Goal: Task Accomplishment & Management: Complete application form

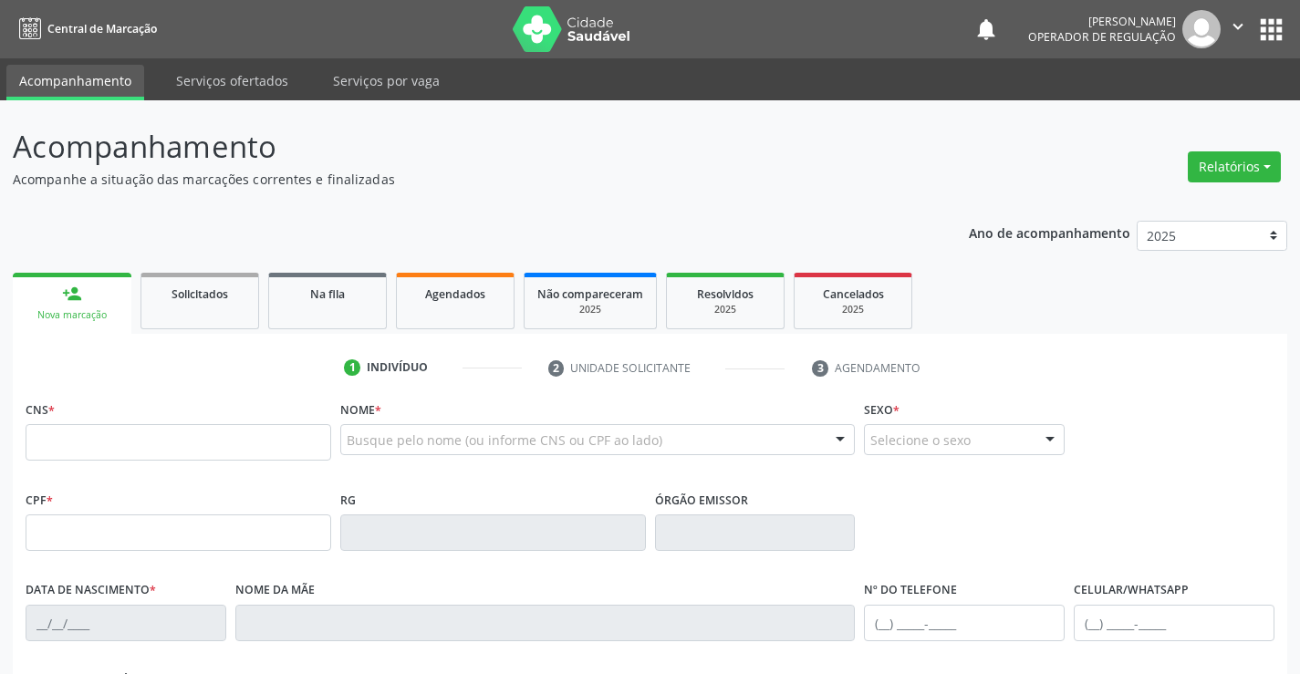
click at [203, 450] on input "text" at bounding box center [179, 442] width 306 height 36
click at [182, 435] on input "text" at bounding box center [179, 442] width 306 height 36
type input "708 2091 0541 4448"
type input "0551143347"
type input "[DATE]"
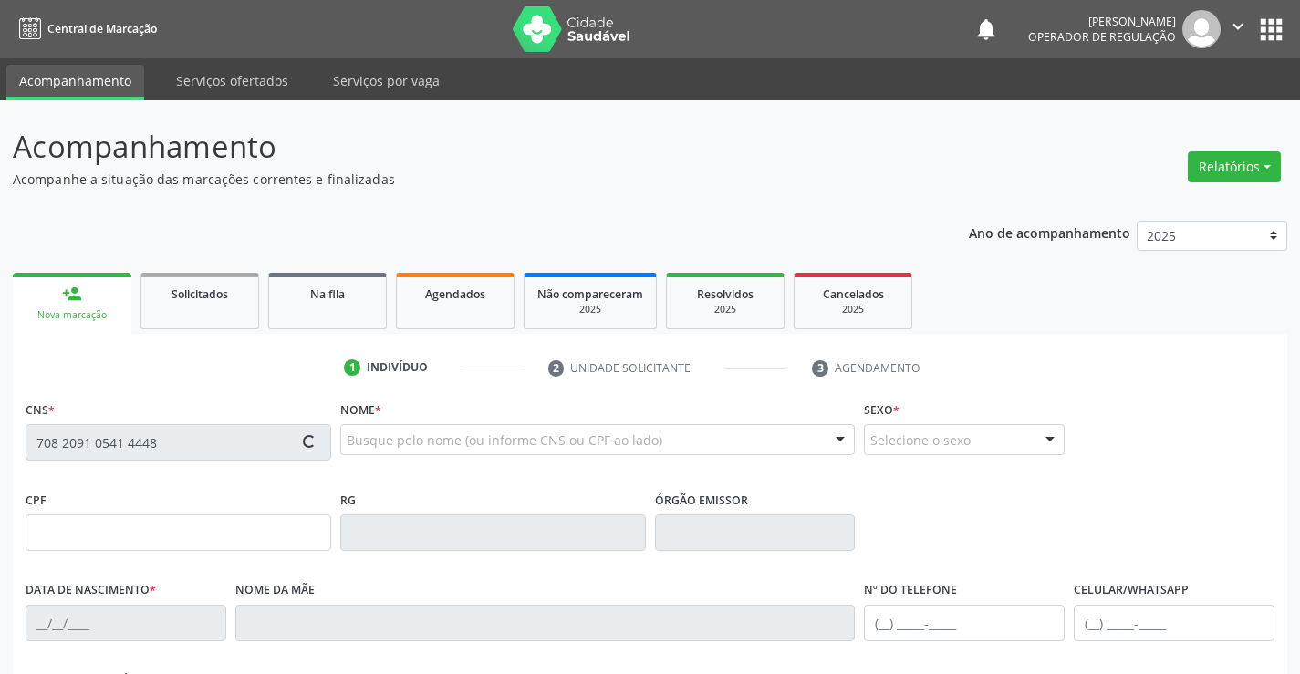
type input "[PHONE_NUMBER]"
type input "012.722.735-04"
type input "S/N"
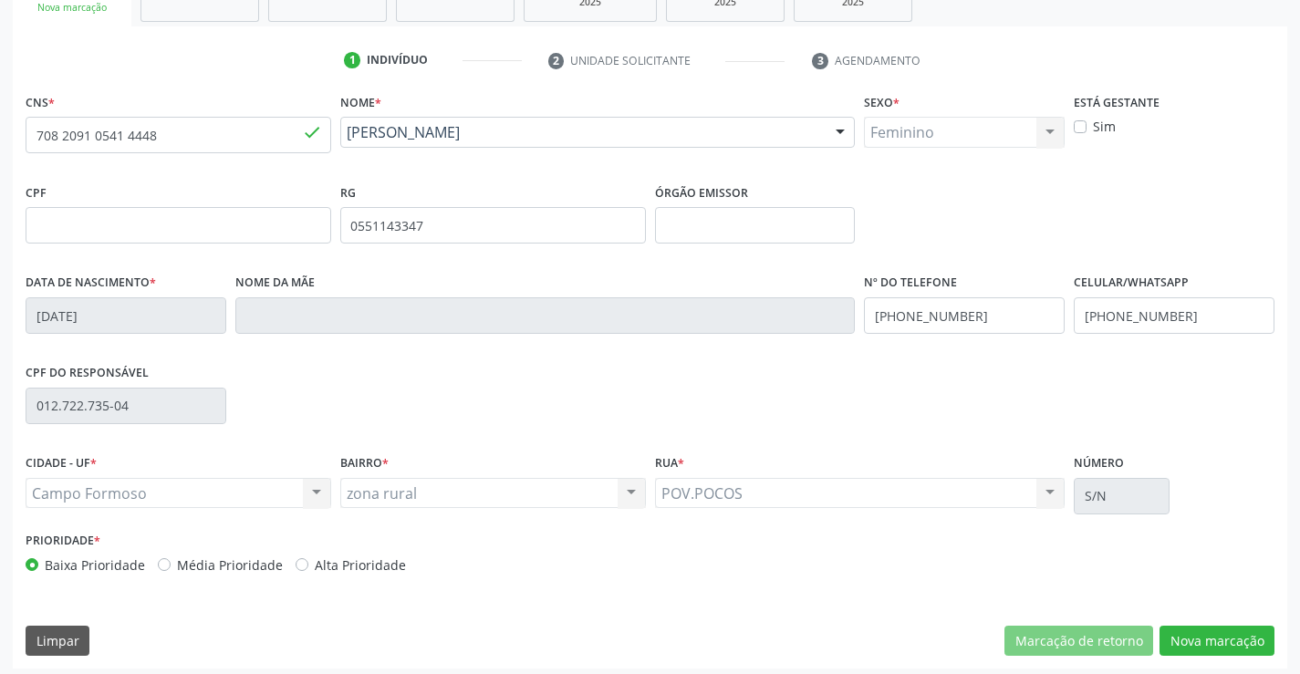
scroll to position [315, 0]
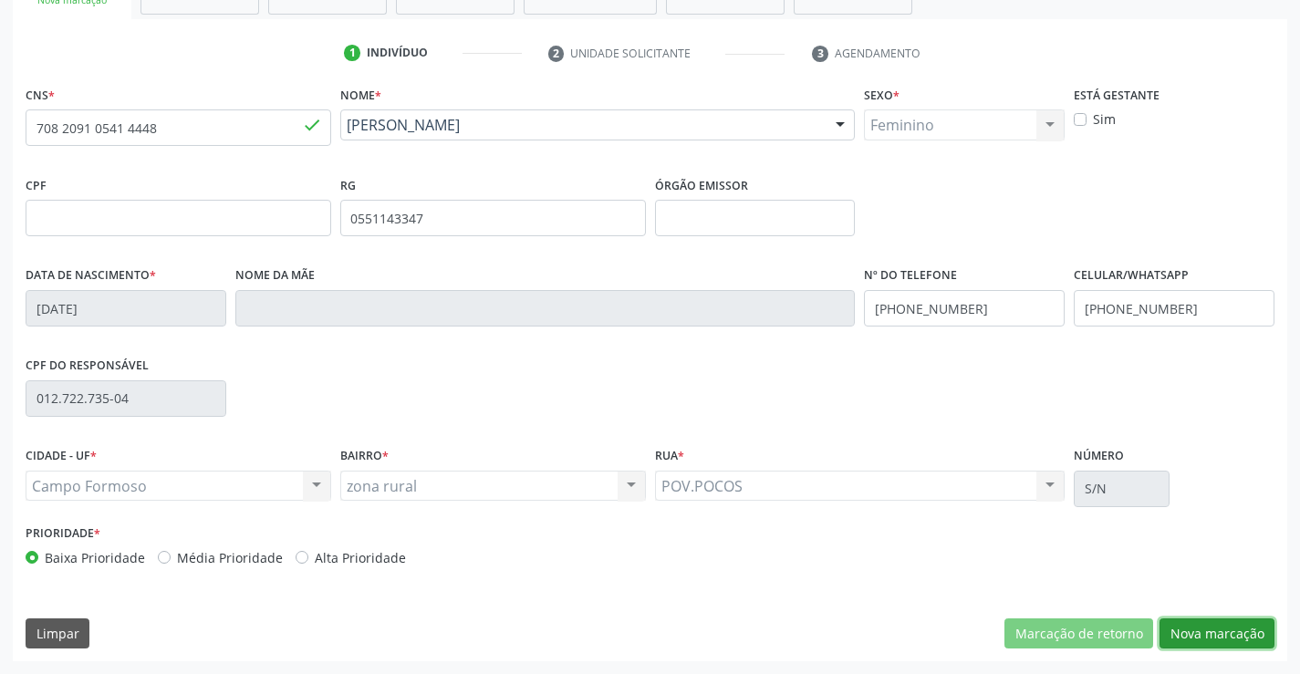
click at [1213, 646] on button "Nova marcação" at bounding box center [1217, 634] width 115 height 31
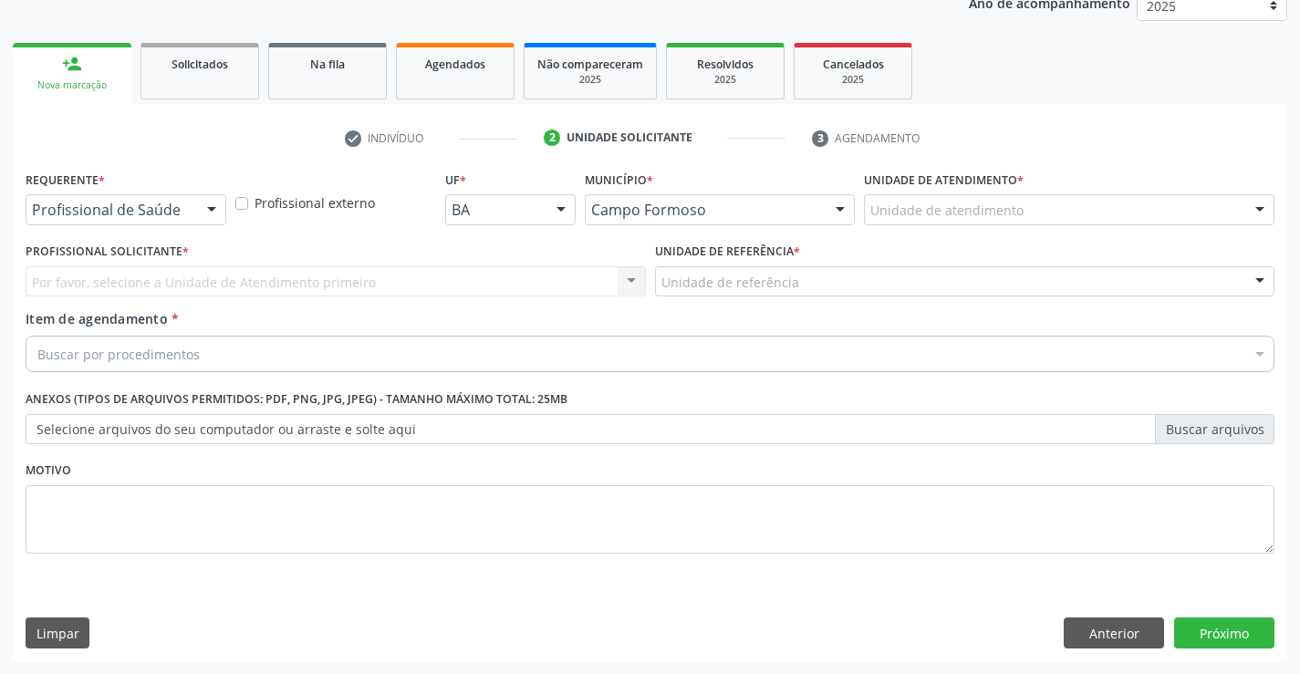
scroll to position [230, 0]
click at [165, 193] on div "Requerente * Profissional de Saúde Profissional de Saúde Paciente Nenhum result…" at bounding box center [126, 195] width 201 height 58
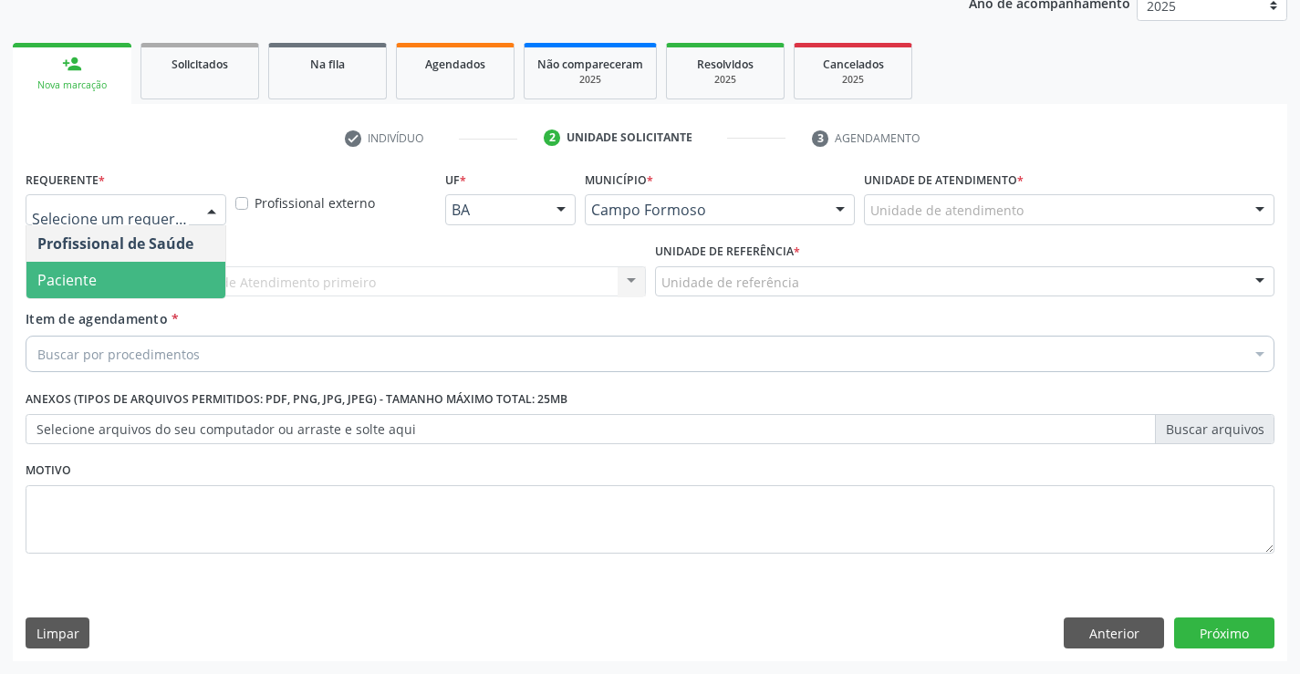
click at [139, 279] on span "Paciente" at bounding box center [125, 280] width 199 height 36
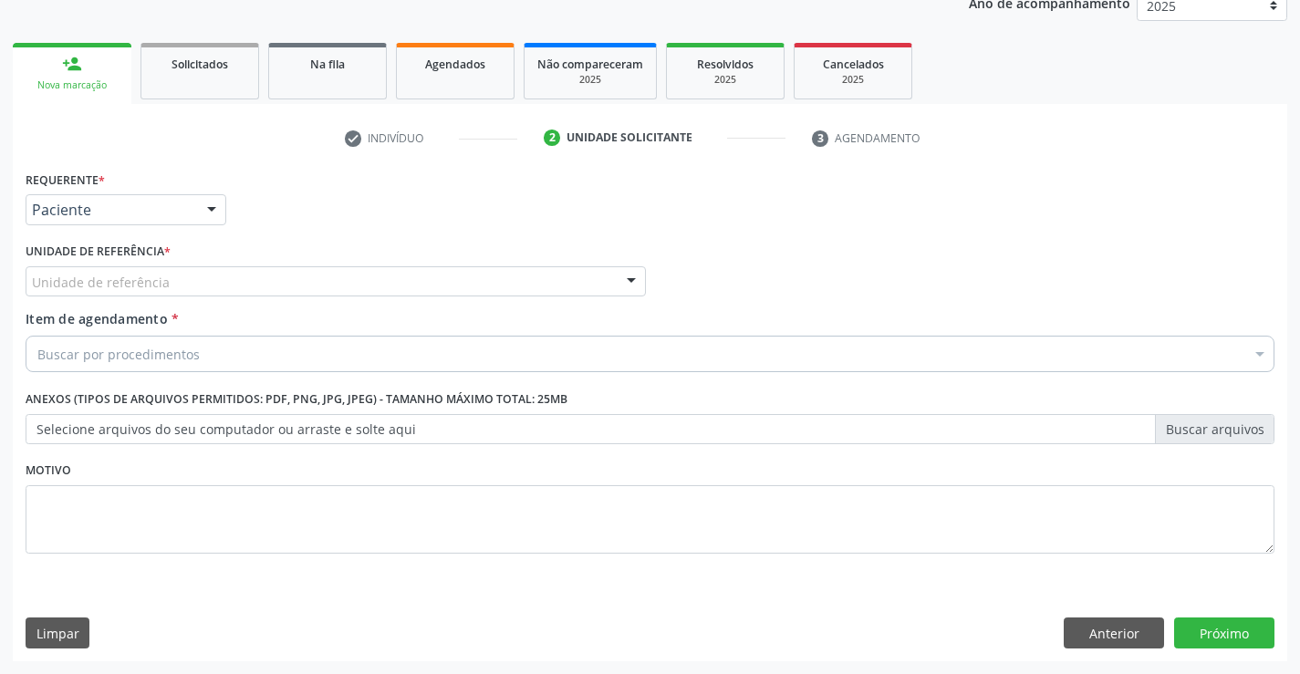
click at [271, 275] on div "Unidade de referência" at bounding box center [336, 281] width 620 height 31
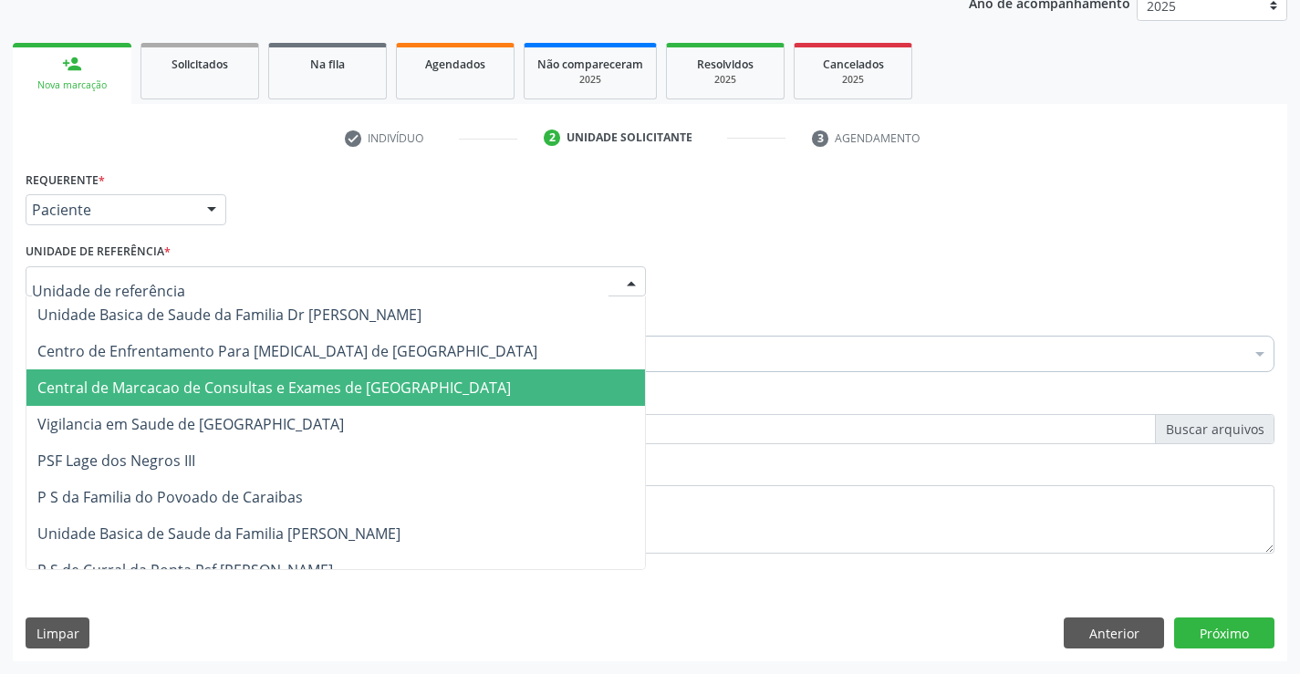
click at [284, 382] on span "Central de Marcacao de Consultas e Exames de [GEOGRAPHIC_DATA]" at bounding box center [274, 388] width 474 height 20
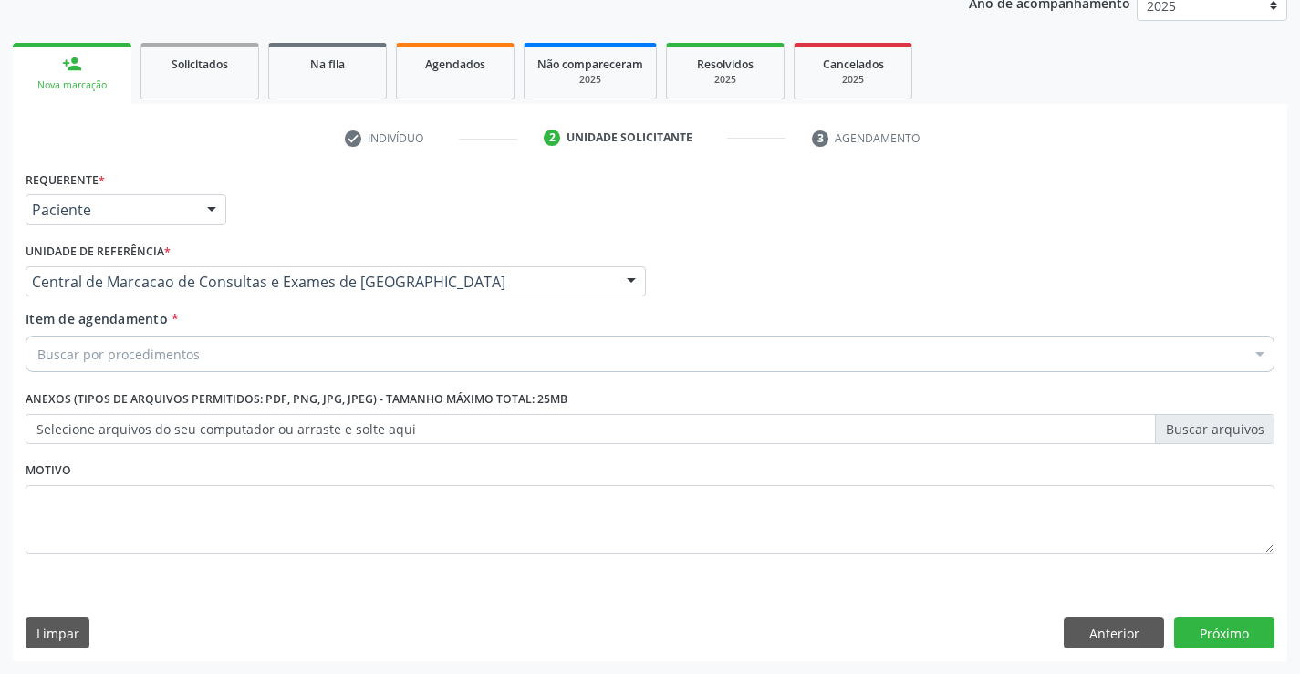
click at [313, 355] on div "Buscar por procedimentos" at bounding box center [650, 354] width 1249 height 36
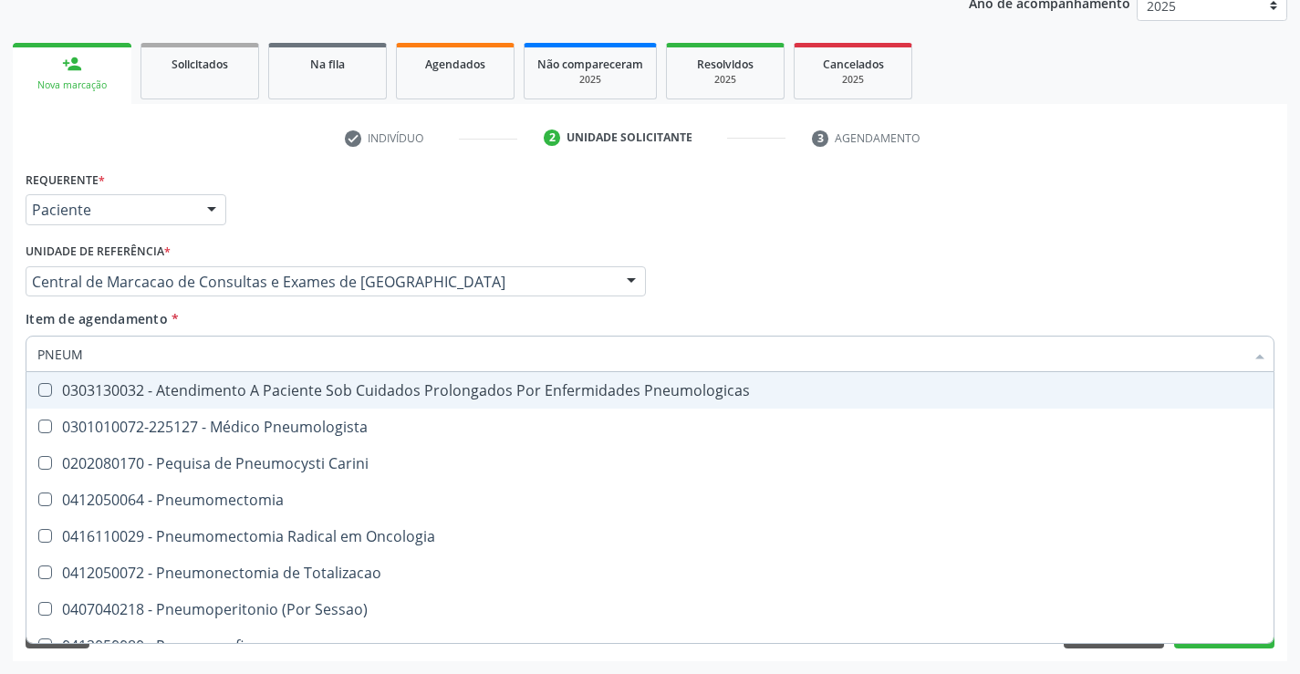
type input "PNEUMO"
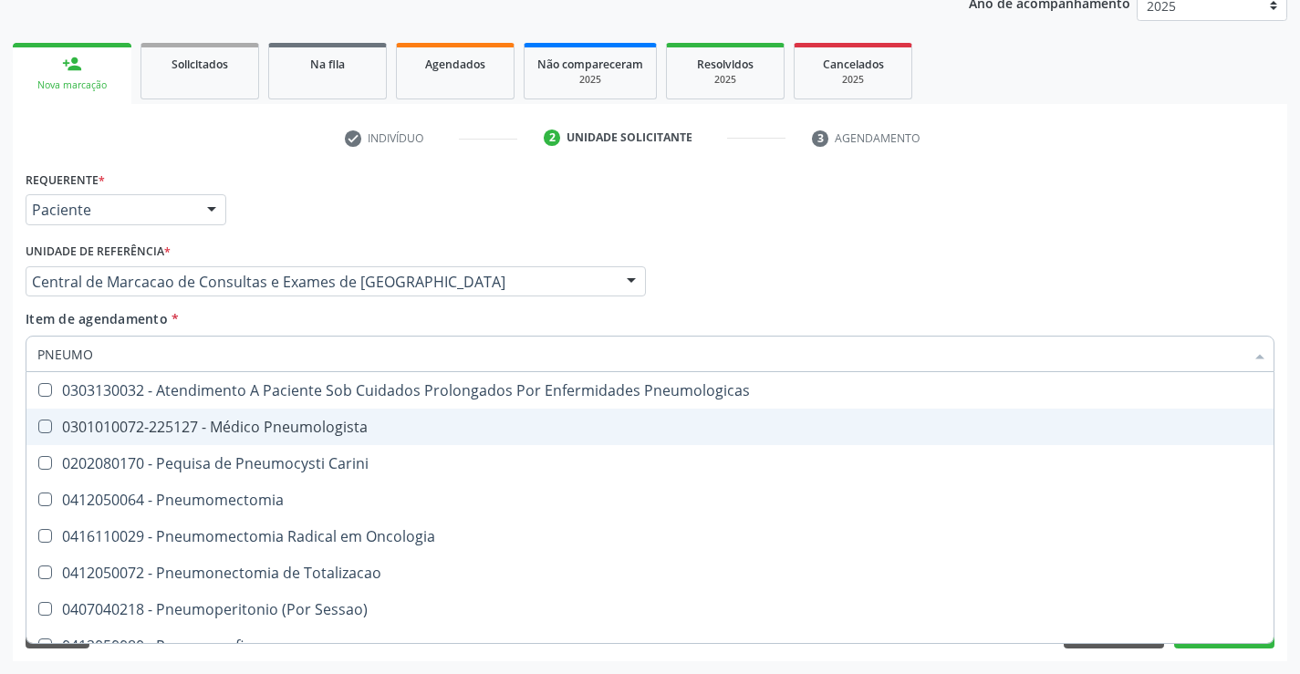
click at [311, 428] on div "0301010072-225127 - Médico Pneumologista" at bounding box center [649, 427] width 1225 height 15
checkbox Pneumologista "true"
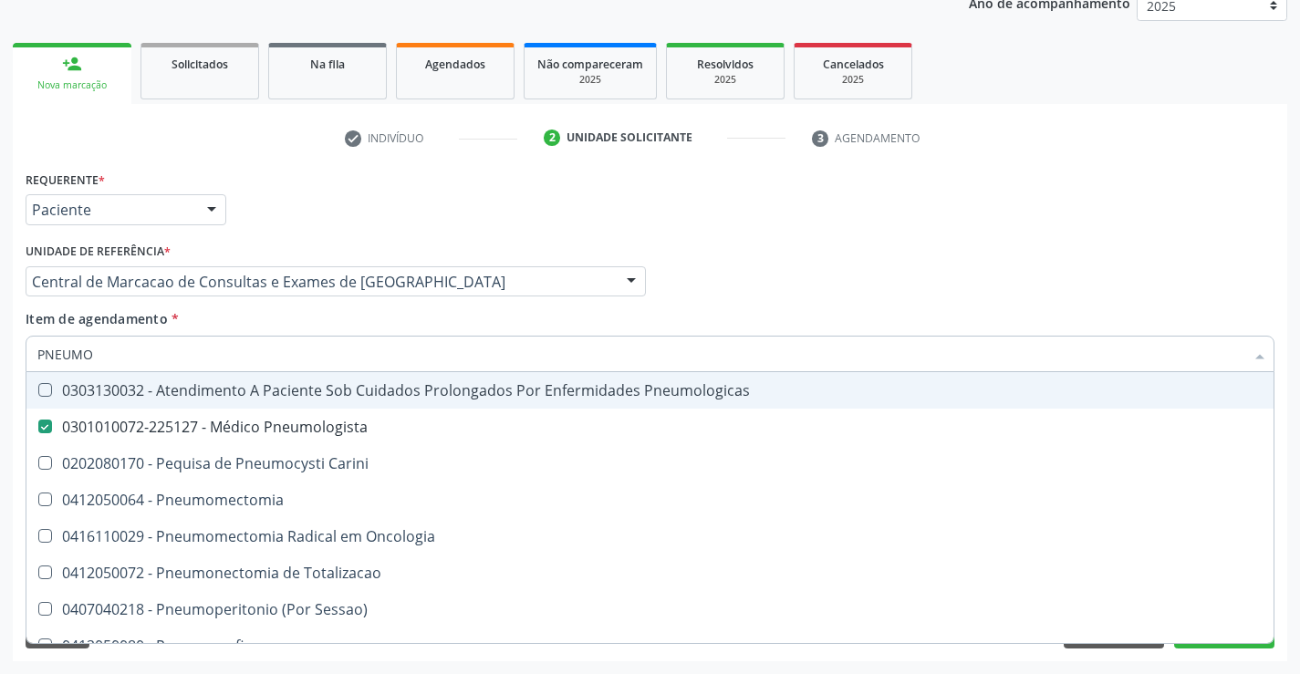
click at [914, 287] on div "Profissional Solicitante Por favor, selecione a Unidade de Atendimento primeiro…" at bounding box center [650, 273] width 1258 height 71
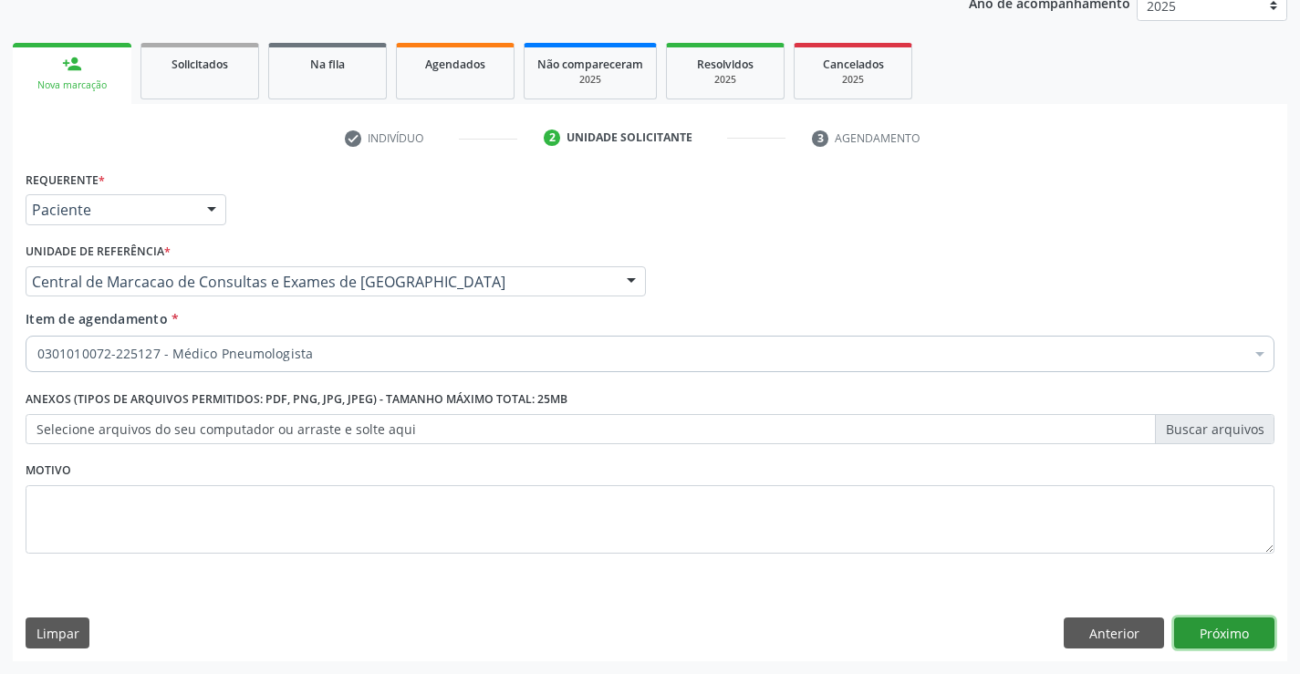
click at [1254, 634] on button "Próximo" at bounding box center [1224, 633] width 100 height 31
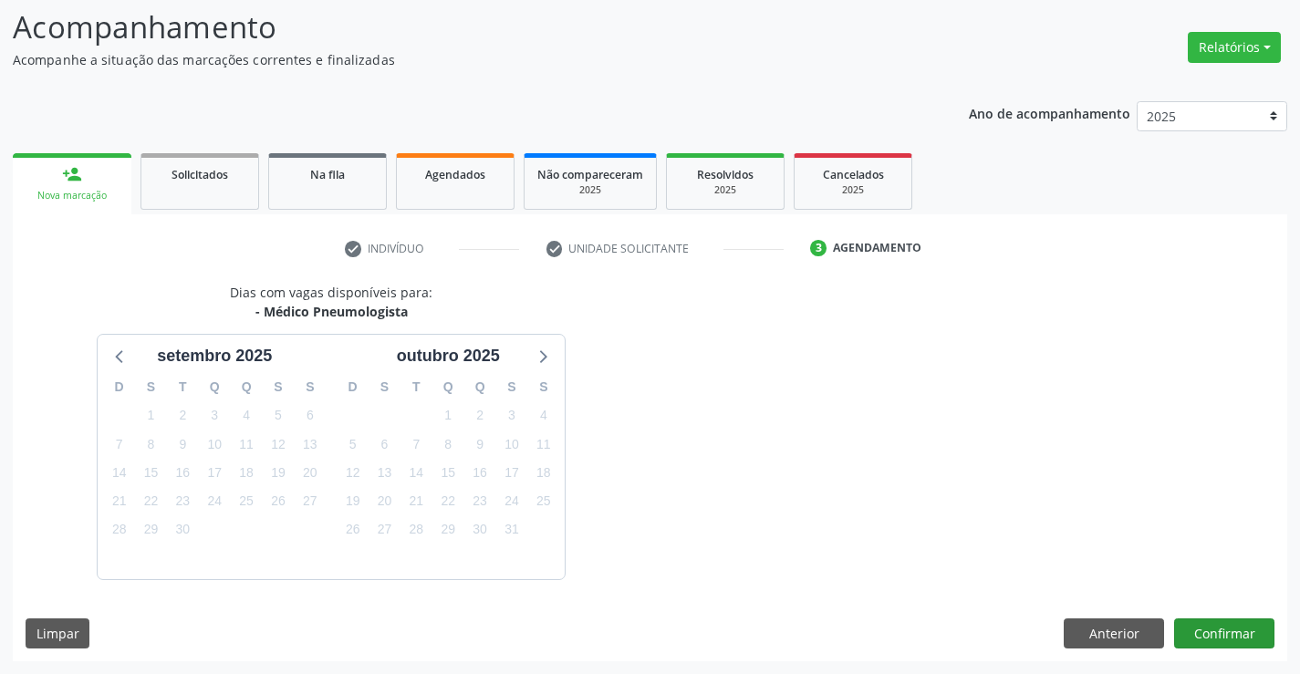
scroll to position [173, 0]
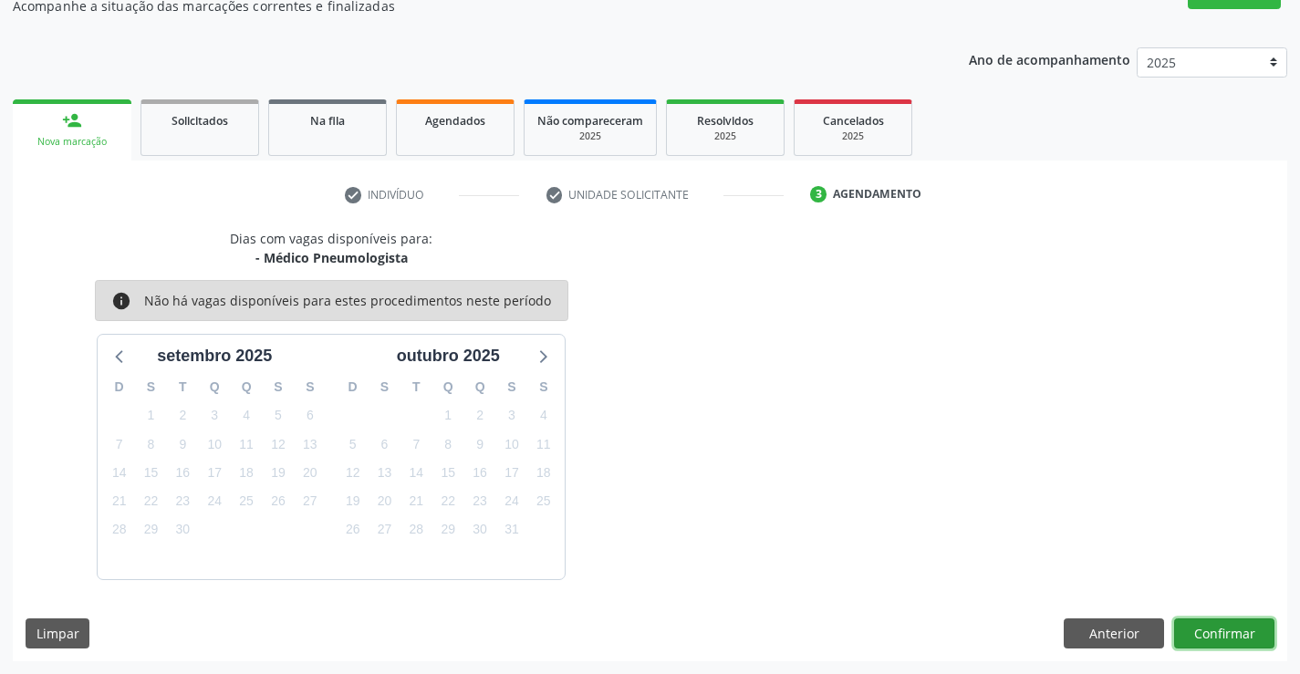
click at [1232, 639] on button "Confirmar" at bounding box center [1224, 634] width 100 height 31
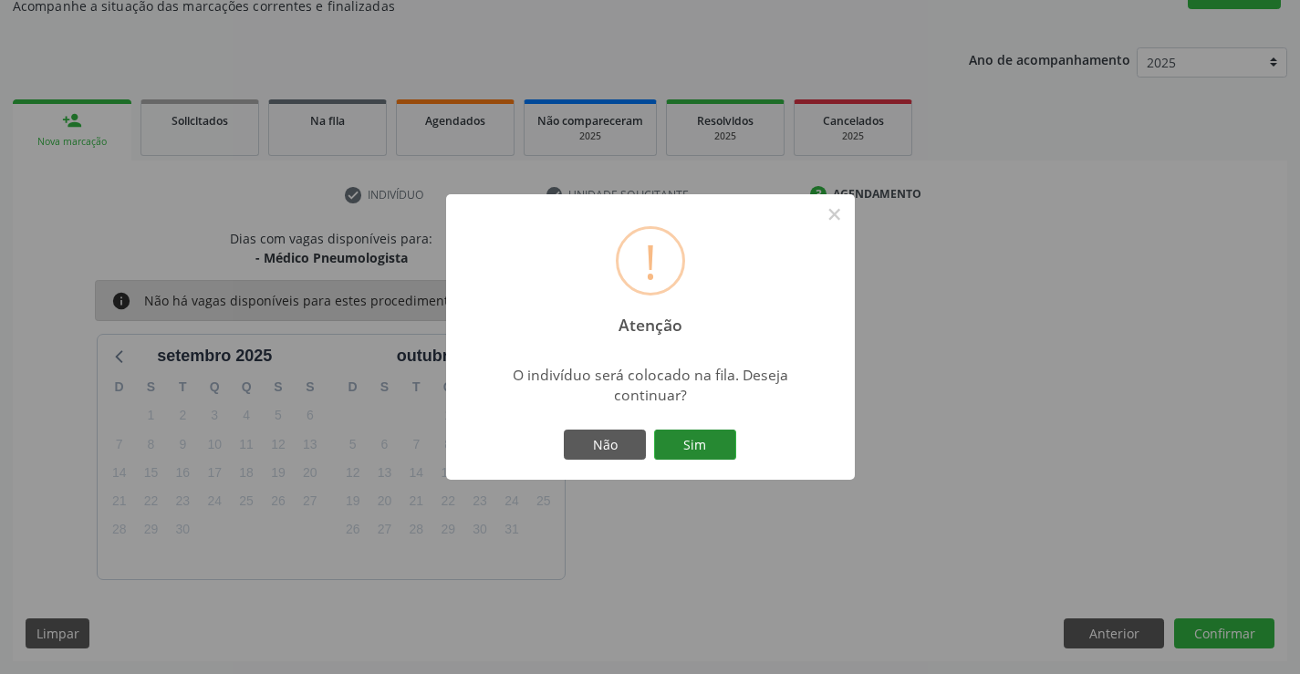
click at [721, 441] on button "Sim" at bounding box center [695, 445] width 82 height 31
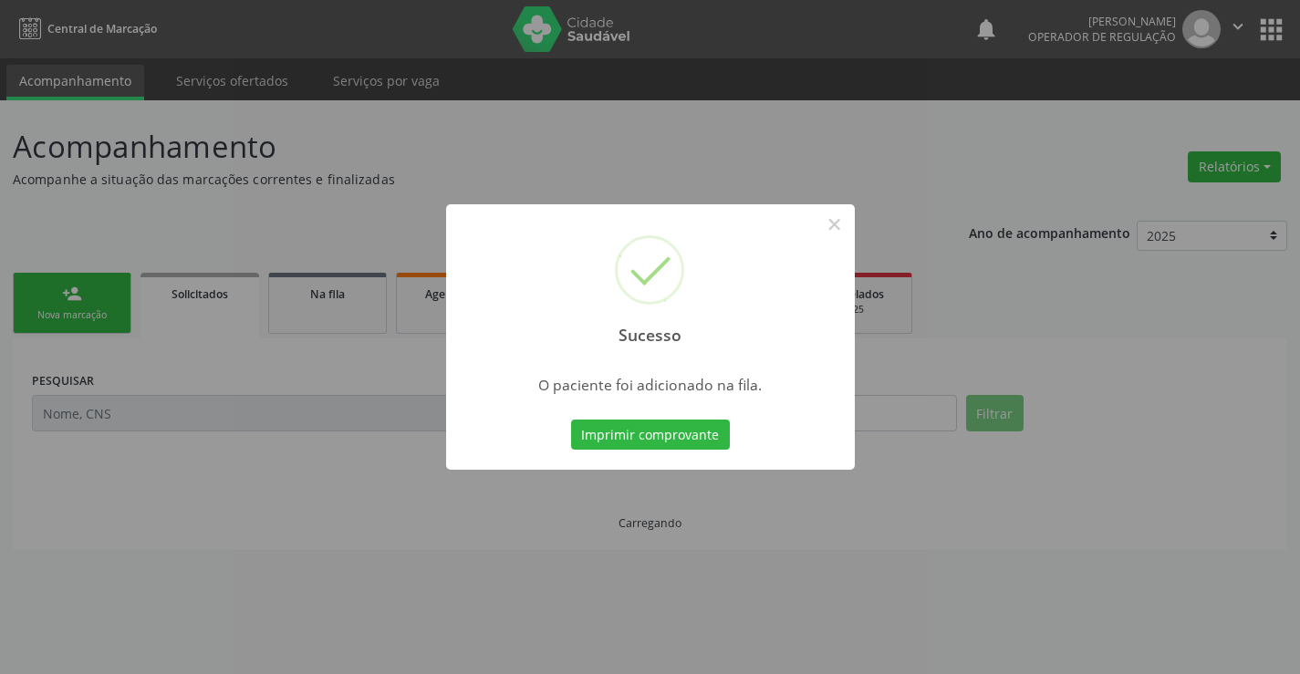
scroll to position [0, 0]
click at [665, 424] on button "Imprimir comprovante" at bounding box center [650, 435] width 159 height 31
